Goal: Task Accomplishment & Management: Manage account settings

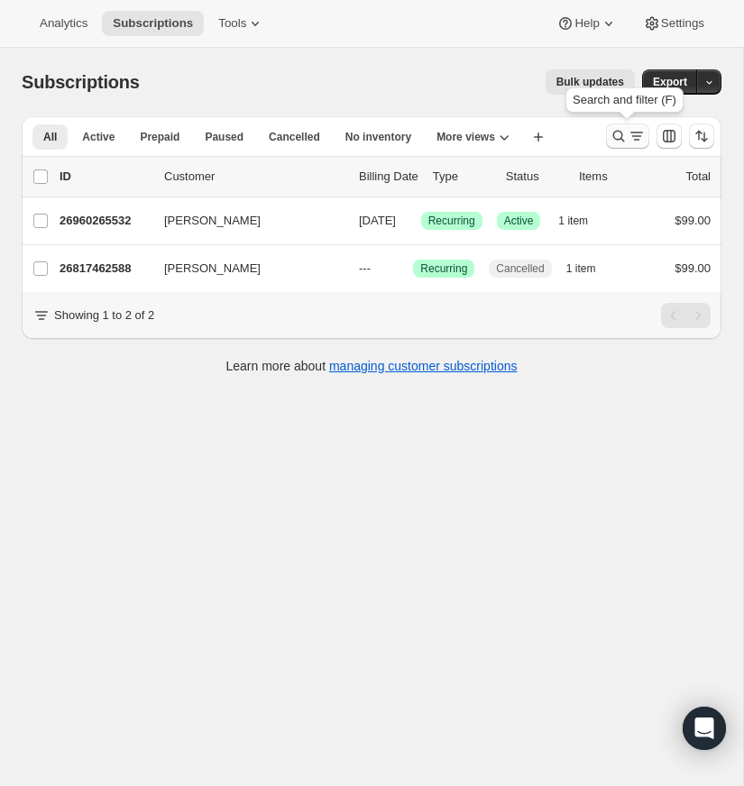
click at [613, 132] on icon "Search and filter results" at bounding box center [618, 136] width 18 height 18
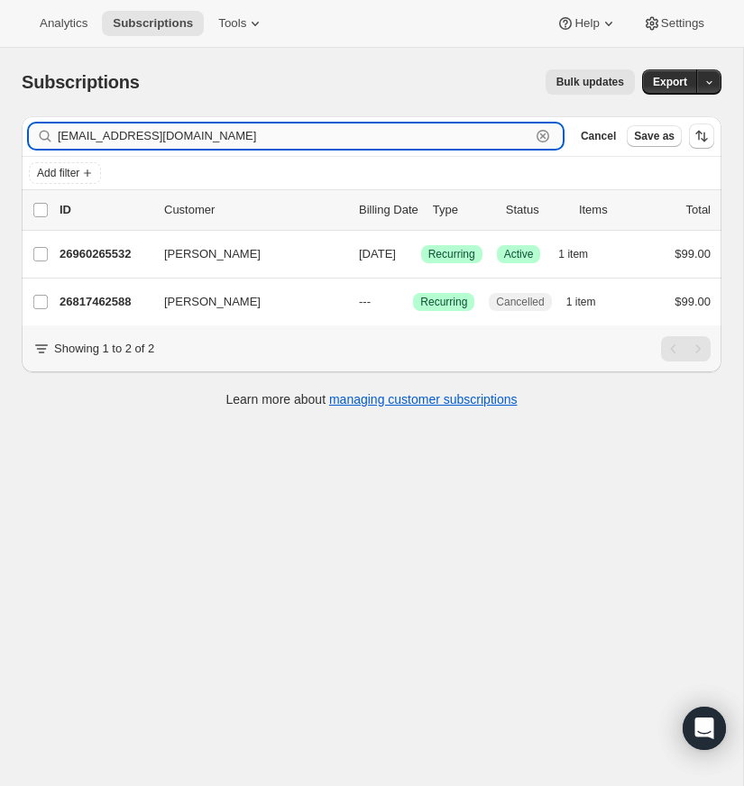
click at [539, 132] on icon "button" at bounding box center [543, 136] width 18 height 18
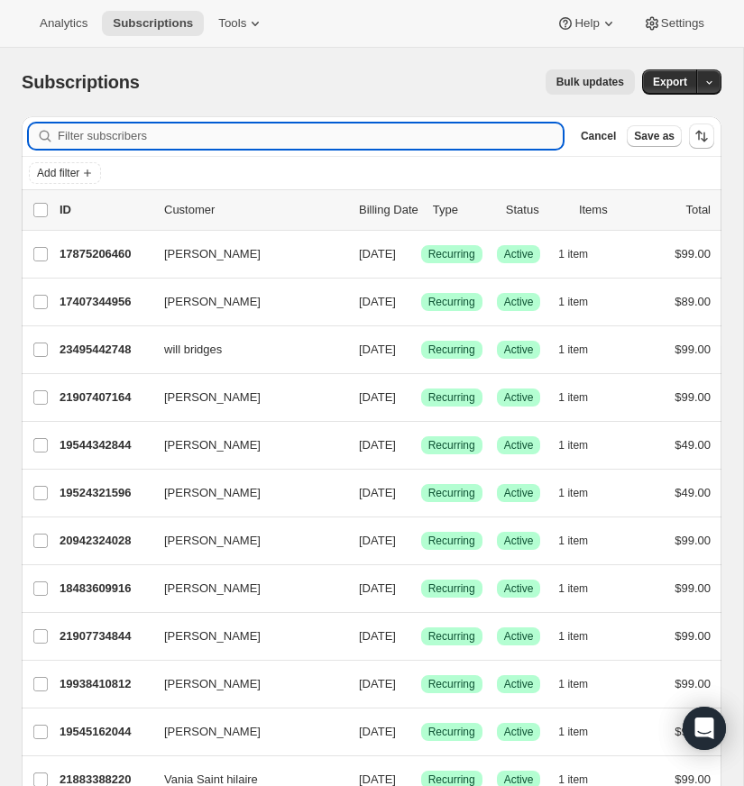
paste input "[EMAIL_ADDRESS][DOMAIN_NAME]"
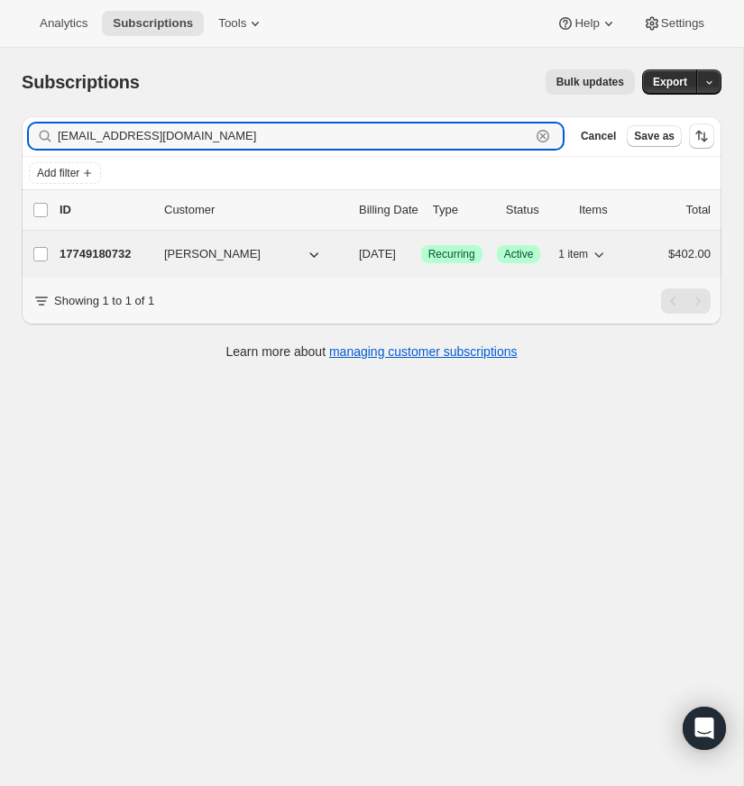
type input "[EMAIL_ADDRESS][DOMAIN_NAME]"
click at [95, 251] on p "17749180732" at bounding box center [104, 254] width 90 height 18
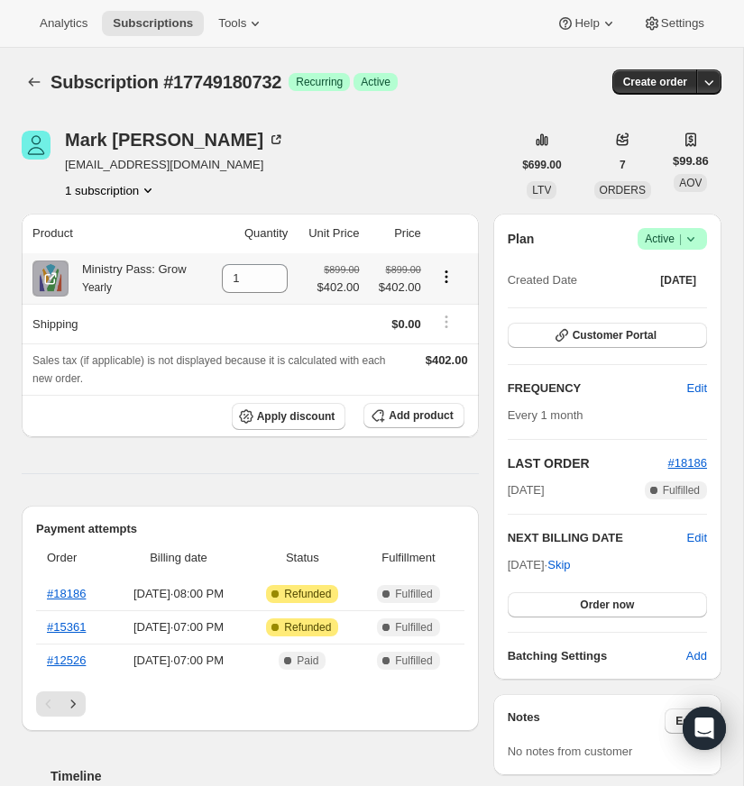
click at [445, 275] on icon "Product actions" at bounding box center [446, 277] width 18 height 18
click at [445, 276] on icon "Product actions" at bounding box center [445, 276] width 3 height 3
click at [446, 277] on icon "Product actions" at bounding box center [445, 276] width 3 height 3
click at [420, 416] on span "Add product" at bounding box center [420, 415] width 64 height 14
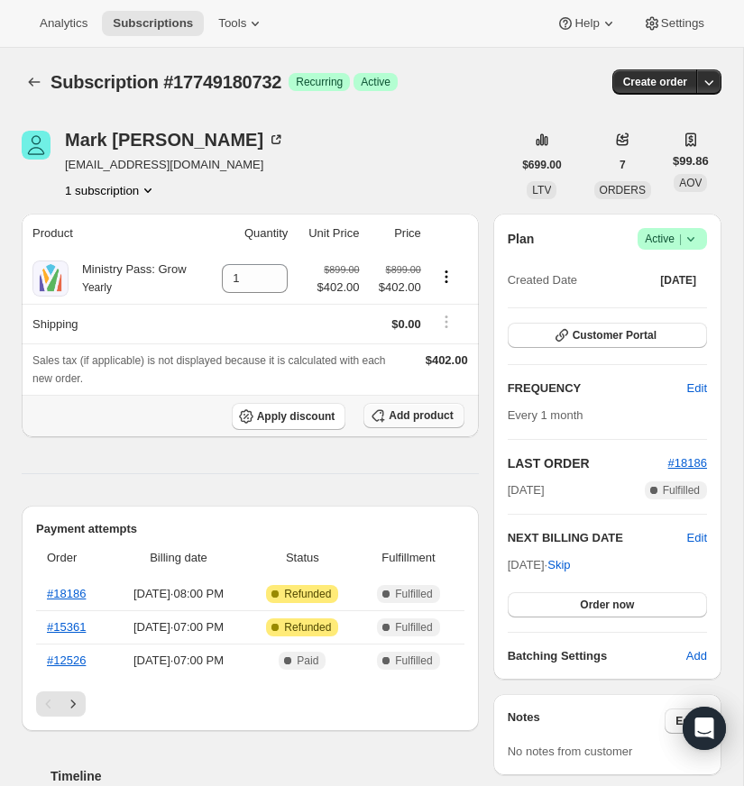
click at [413, 415] on span "Add product" at bounding box center [420, 415] width 64 height 14
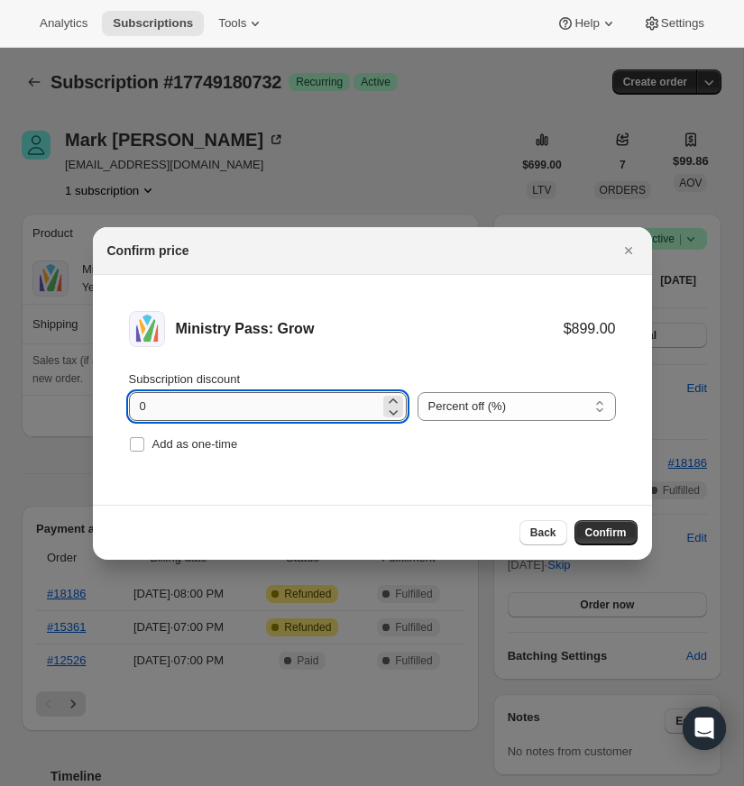
click at [162, 407] on input "0" at bounding box center [254, 406] width 251 height 29
type input "200"
click at [598, 403] on select "Percent off (%) Amount off ($)" at bounding box center [516, 406] width 198 height 29
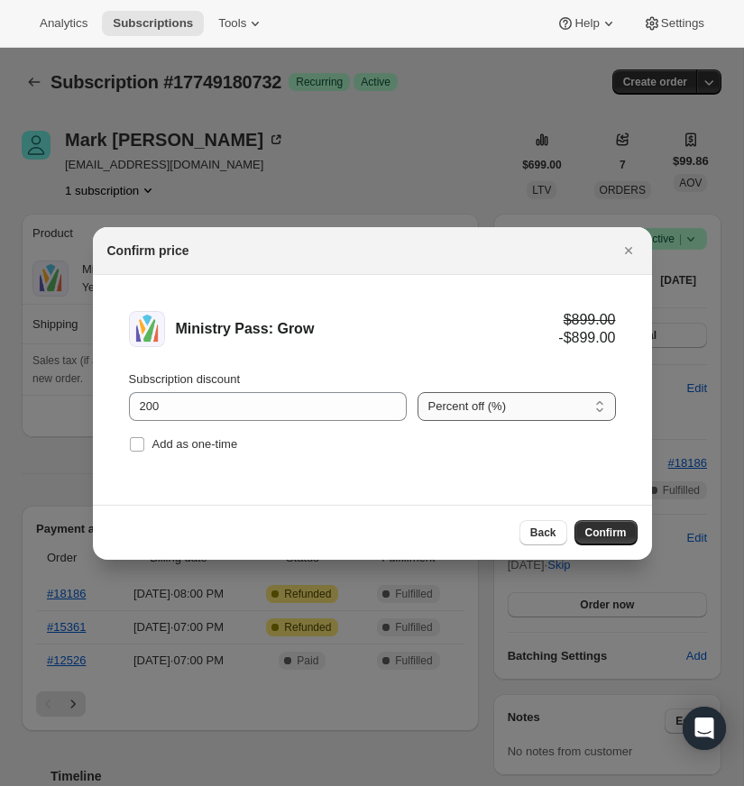
select select "fixed"
click at [417, 392] on select "Percent off (%) Amount off ($)" at bounding box center [516, 406] width 198 height 29
click at [602, 532] on span "Confirm" at bounding box center [605, 532] width 41 height 14
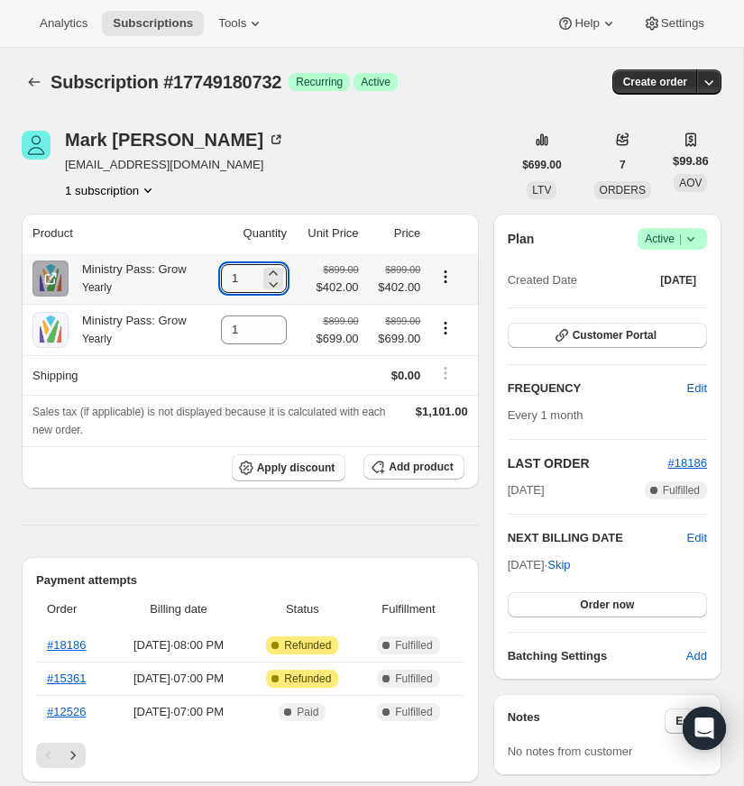
click at [266, 292] on icon at bounding box center [273, 284] width 18 height 18
type input "0"
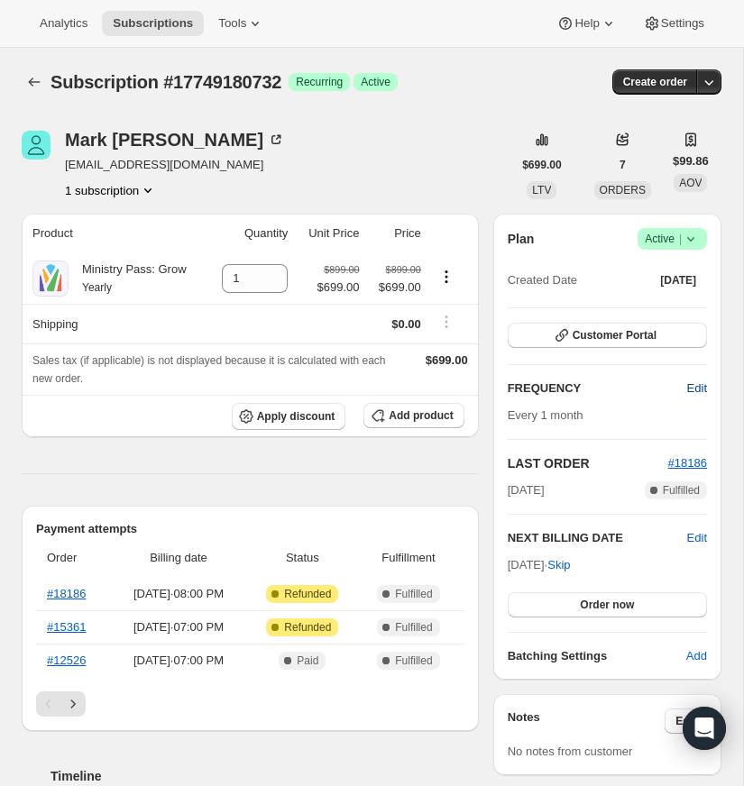
click at [693, 386] on span "Edit" at bounding box center [697, 388] width 20 height 18
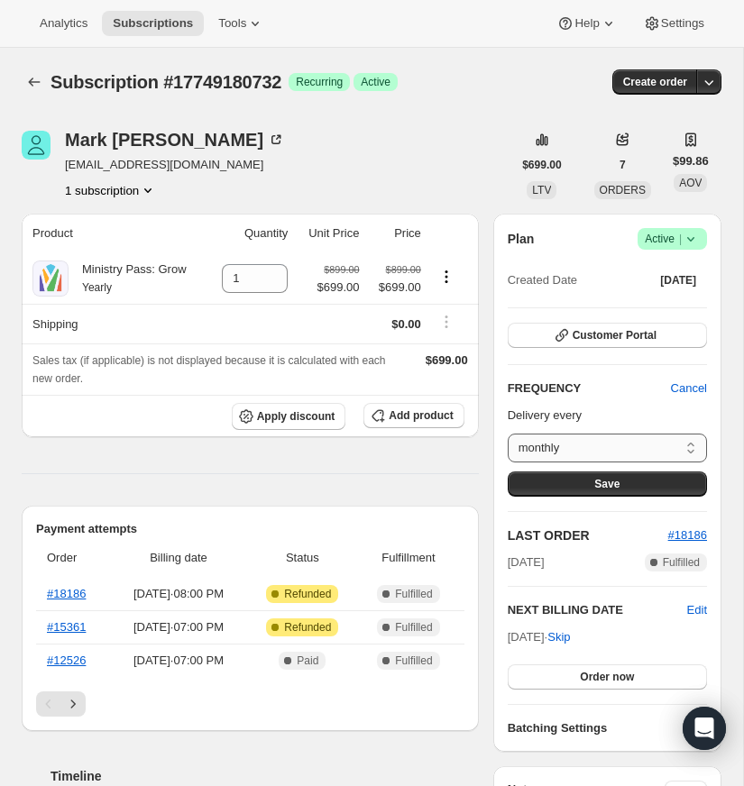
click at [691, 448] on select "monthly Custom..." at bounding box center [606, 447] width 199 height 29
select select "custom"
click at [507, 433] on select "monthly Custom..." at bounding box center [606, 447] width 199 height 29
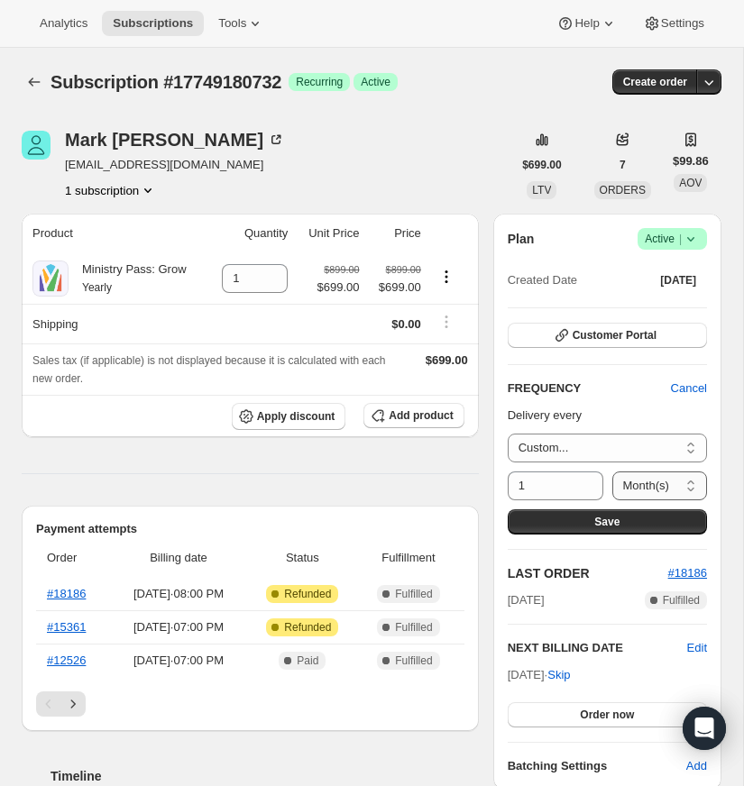
click at [695, 486] on select "Day(s) Week(s) Month(s) Year(s)" at bounding box center [660, 485] width 96 height 29
select select "YEAR"
click at [612, 471] on select "Day(s) Week(s) Month(s) Year(s)" at bounding box center [660, 485] width 96 height 29
click at [717, 431] on div "Plan Success Active | Created Date [DATE] Customer Portal FREQUENCY Cancel Deli…" at bounding box center [607, 502] width 228 height 576
click at [607, 518] on span "Save" at bounding box center [606, 522] width 25 height 14
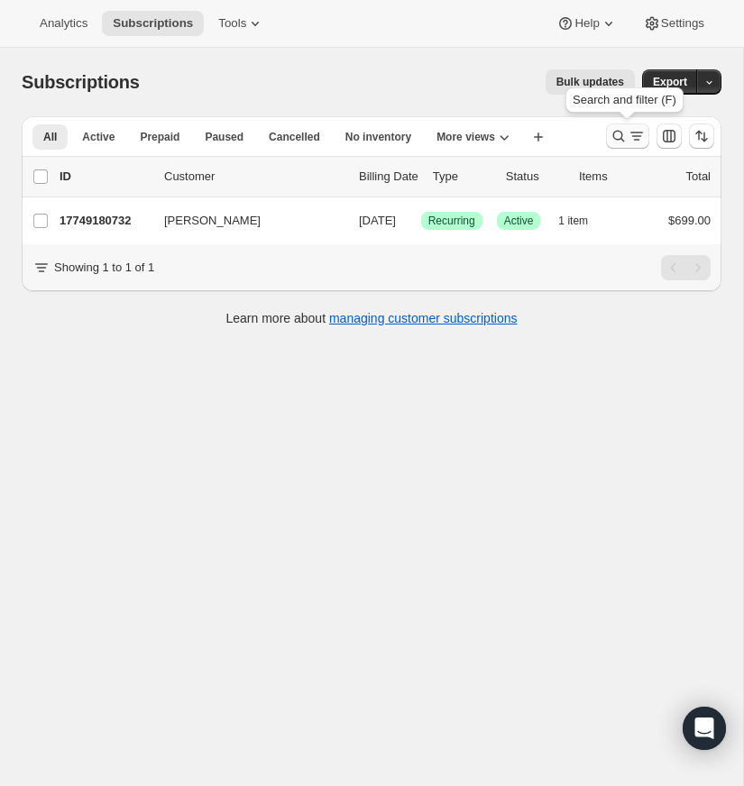
click at [614, 132] on icon "Search and filter results" at bounding box center [619, 137] width 12 height 12
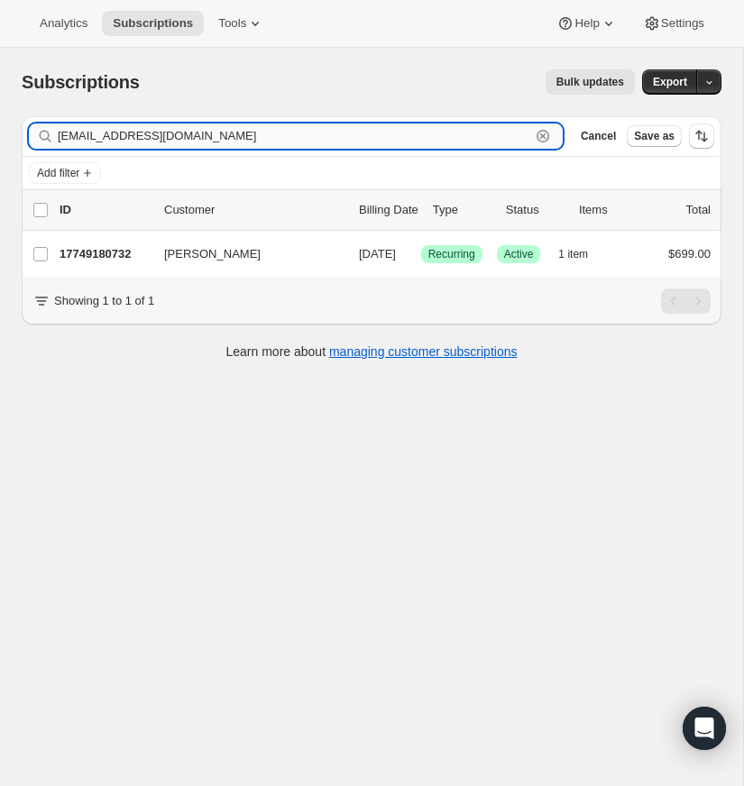
click at [542, 133] on icon "button" at bounding box center [543, 136] width 18 height 18
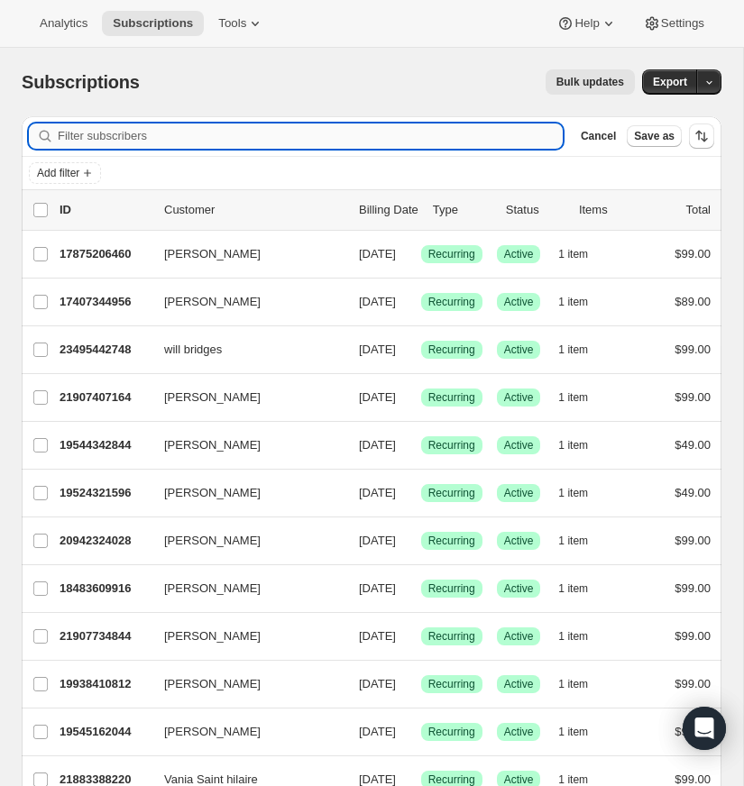
paste input "[EMAIL_ADDRESS][DOMAIN_NAME]"
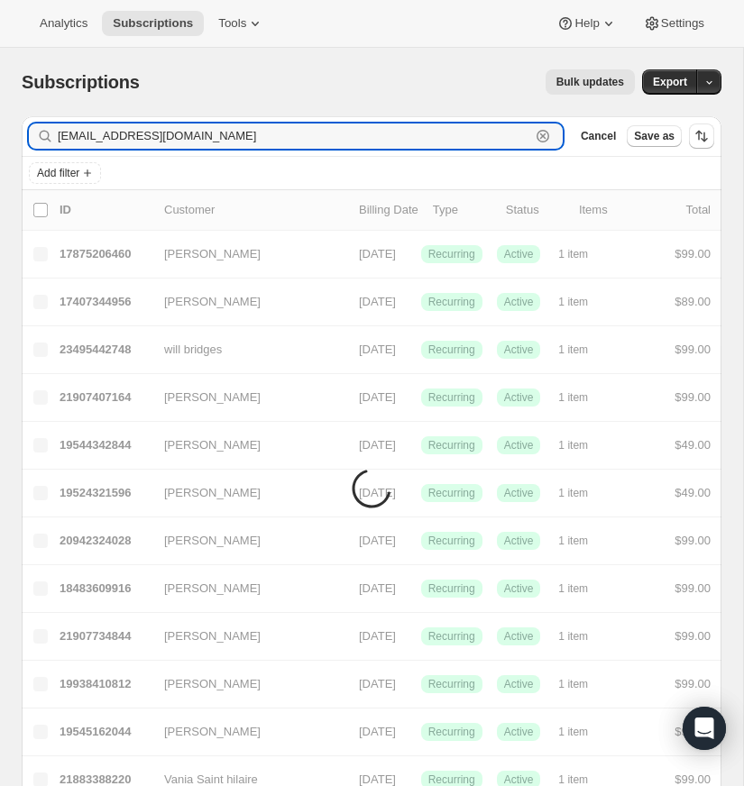
type input "[EMAIL_ADDRESS][DOMAIN_NAME]"
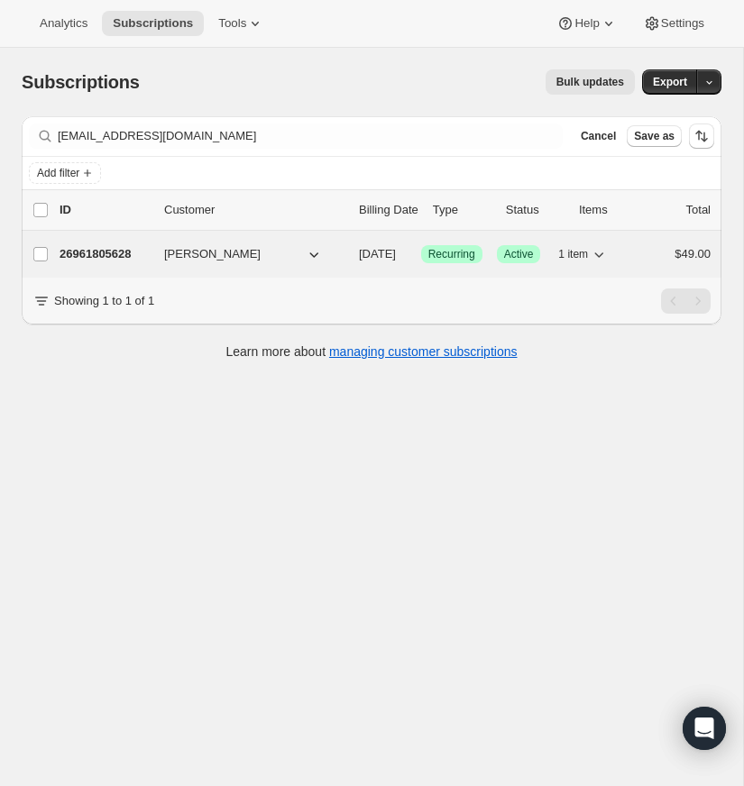
click at [124, 249] on p "26961805628" at bounding box center [104, 254] width 90 height 18
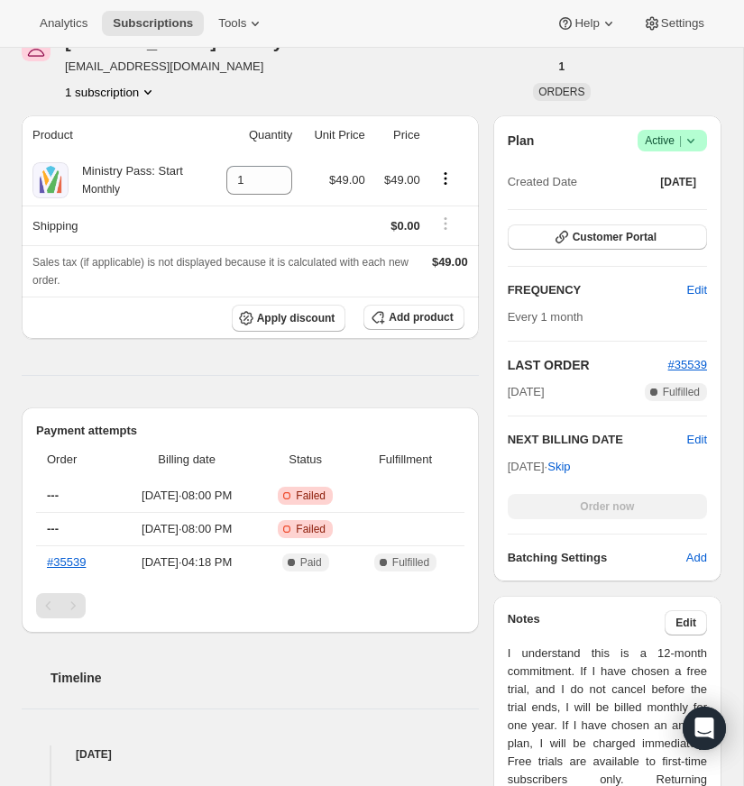
scroll to position [178, 0]
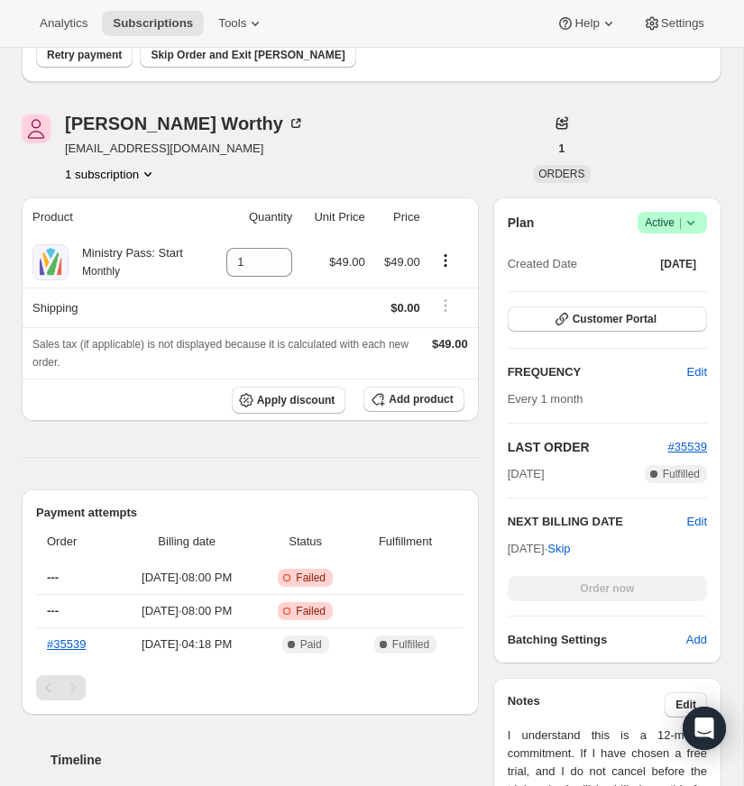
click at [689, 217] on icon at bounding box center [690, 223] width 18 height 18
click at [665, 287] on span "Cancel subscription" at bounding box center [667, 289] width 102 height 14
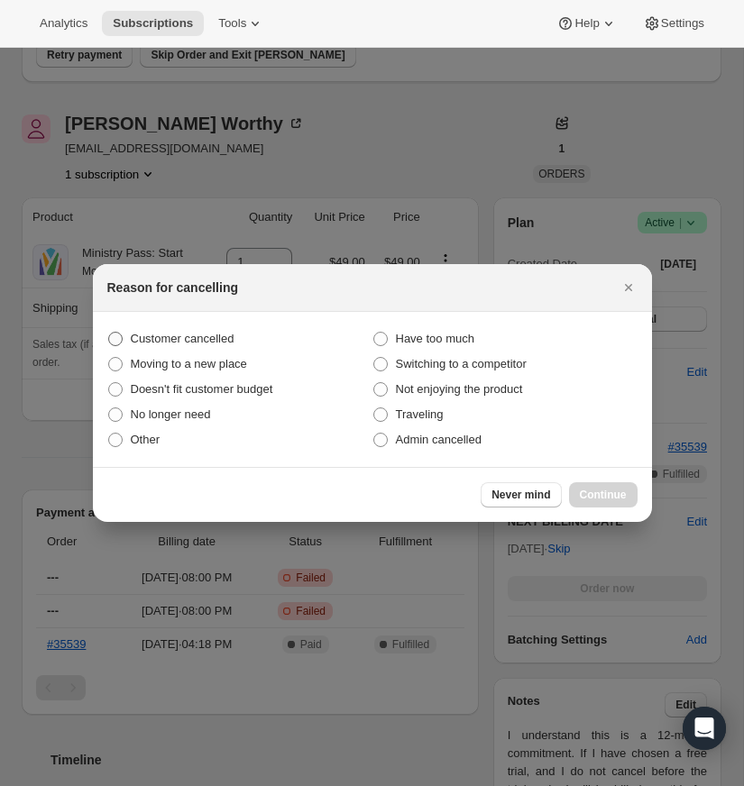
click at [114, 335] on span ":r20e:" at bounding box center [115, 339] width 14 height 14
click at [109, 333] on input "Customer cancelled" at bounding box center [108, 332] width 1 height 1
radio input "true"
click at [598, 496] on span "Continue" at bounding box center [603, 495] width 47 height 14
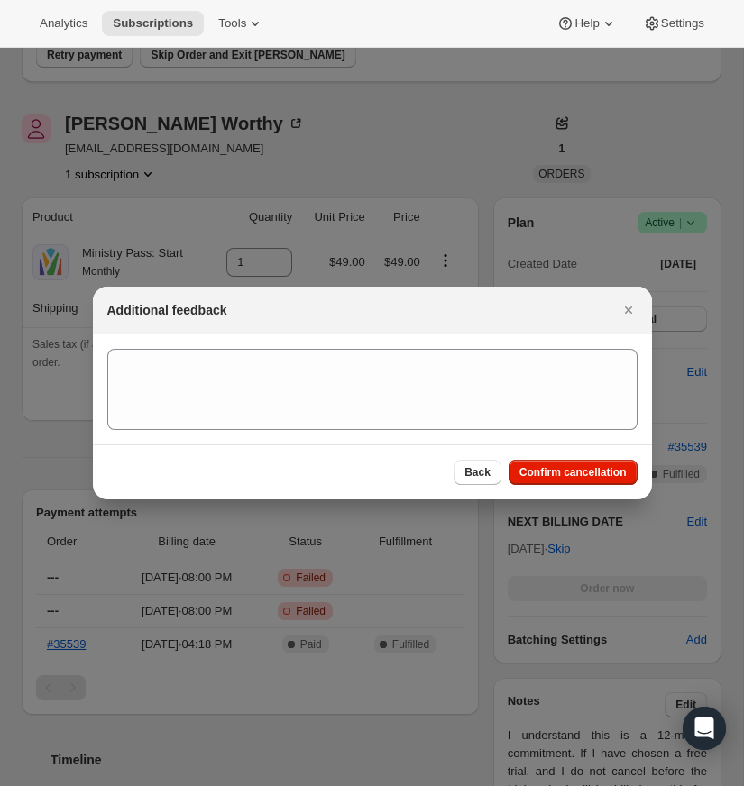
click at [580, 462] on button "Confirm cancellation" at bounding box center [572, 472] width 129 height 25
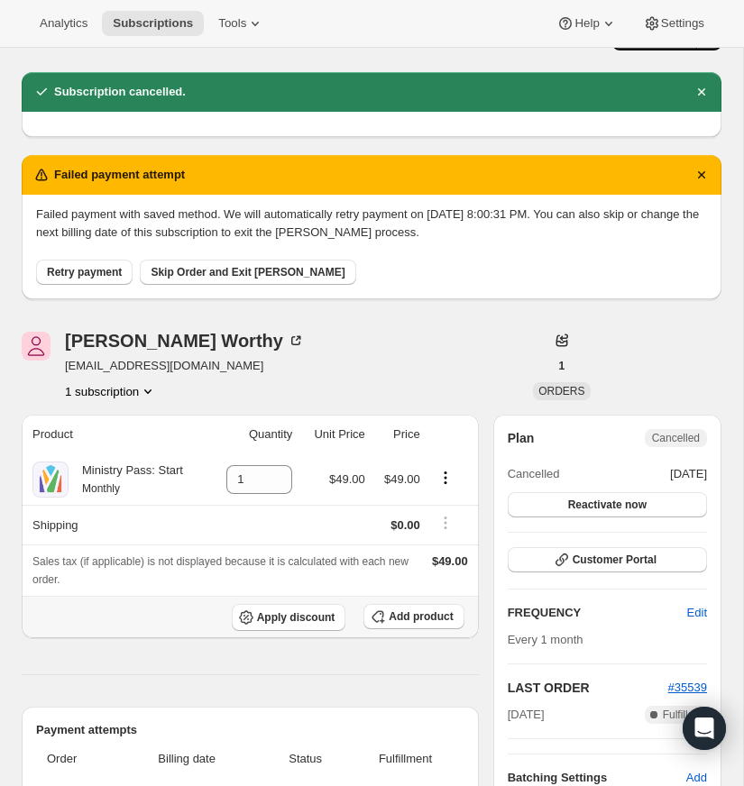
scroll to position [0, 0]
